Goal: Task Accomplishment & Management: Complete application form

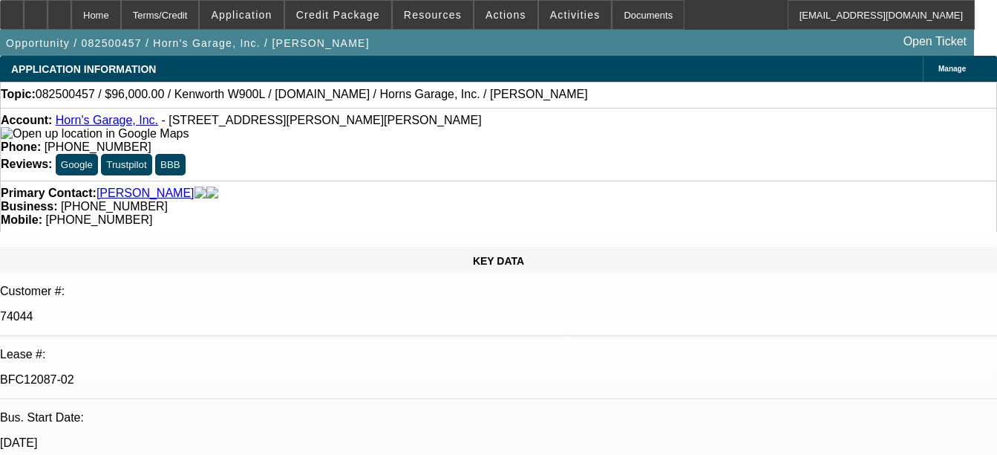
select select "0"
select select "2"
select select "0"
select select "2"
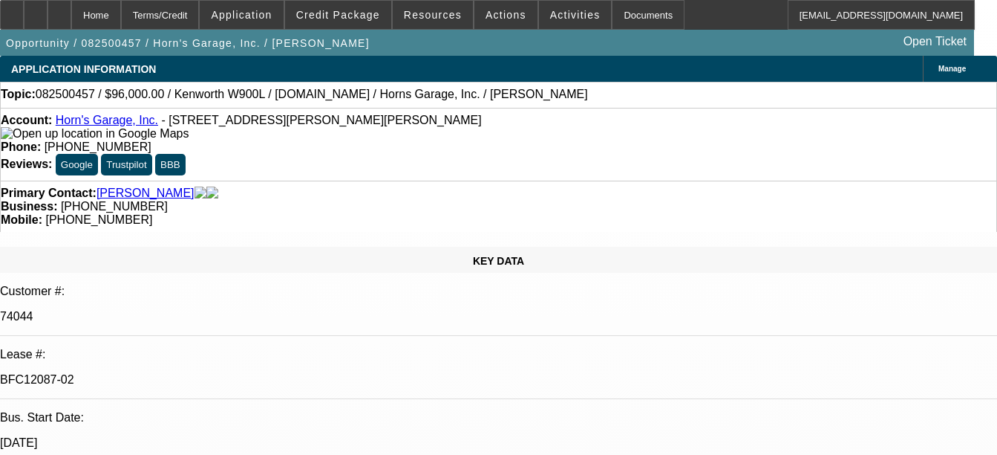
select select "0"
select select "2"
select select "0"
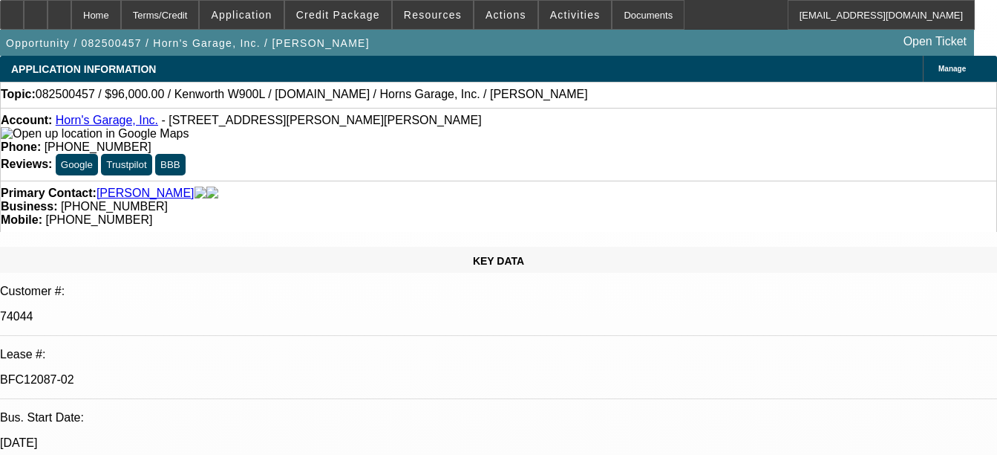
select select "0"
select select "1"
select select "2"
select select "6"
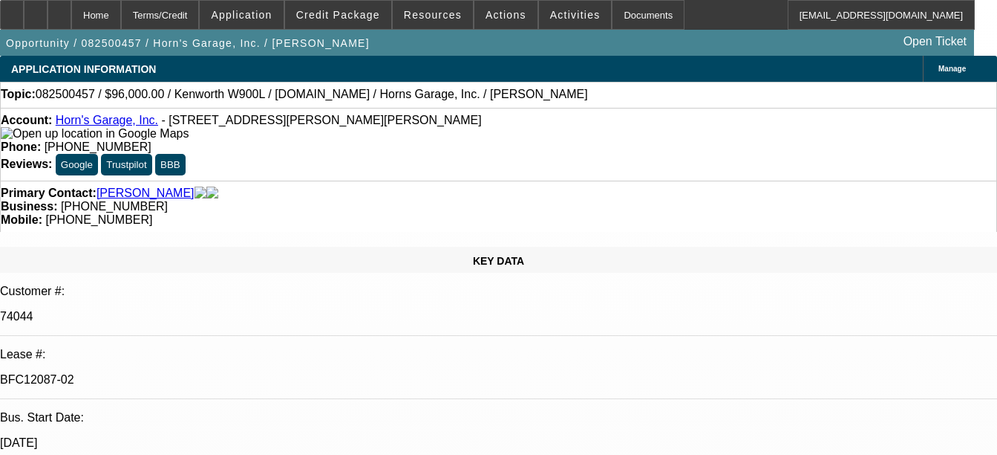
select select "1"
select select "2"
select select "6"
select select "1"
select select "2"
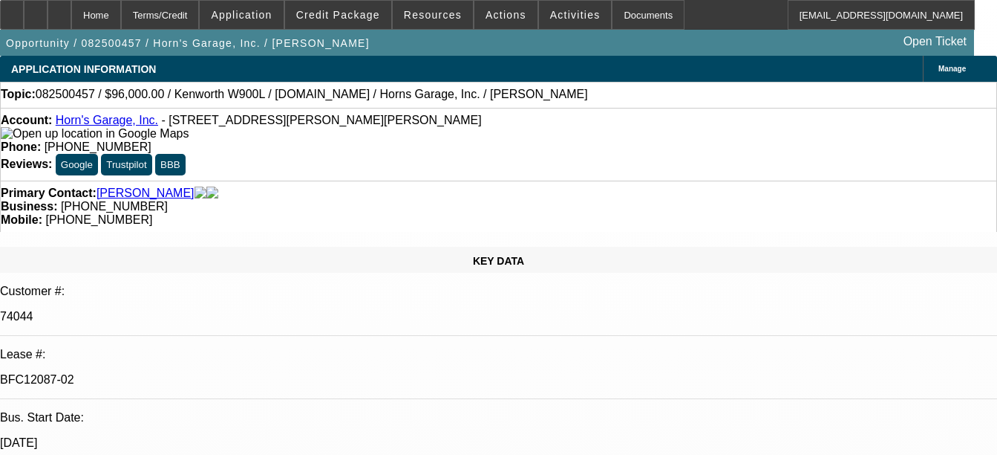
select select "6"
select select "1"
select select "6"
click at [634, 16] on div "Documents" at bounding box center [648, 15] width 73 height 30
